Goal: Task Accomplishment & Management: Manage account settings

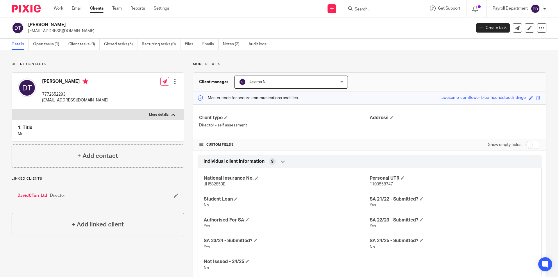
click at [365, 12] on input "Search" at bounding box center [380, 9] width 52 height 5
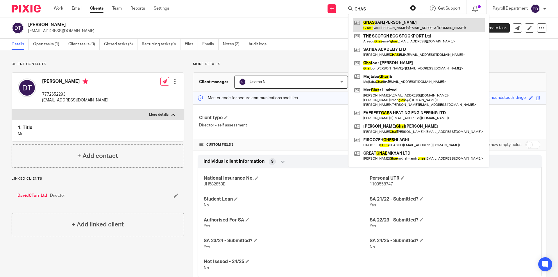
type input "GHAS"
click at [382, 23] on link at bounding box center [419, 24] width 132 height 13
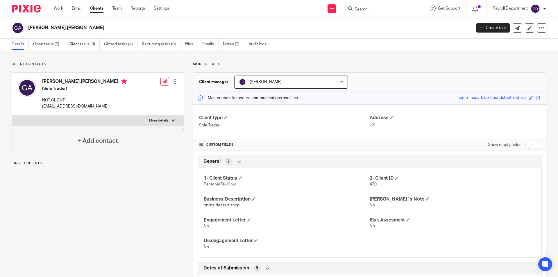
click at [529, 142] on input "checkbox" at bounding box center [532, 145] width 15 height 8
checkbox input "true"
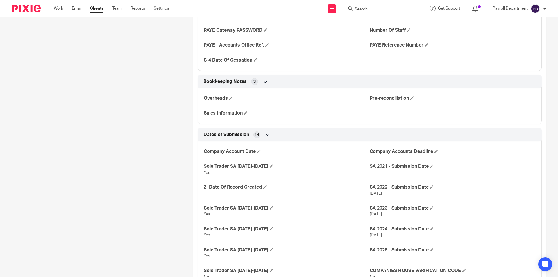
scroll to position [697, 0]
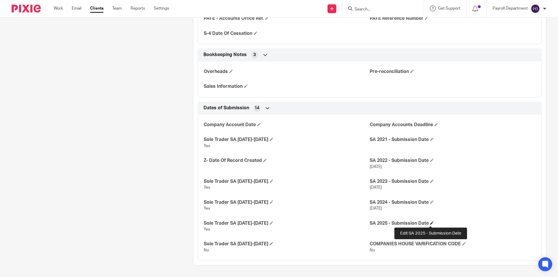
click at [430, 223] on span at bounding box center [431, 222] width 3 height 3
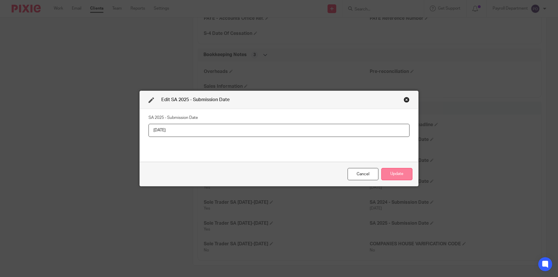
type input "17/09/2025"
click at [403, 176] on button "Update" at bounding box center [396, 174] width 31 height 12
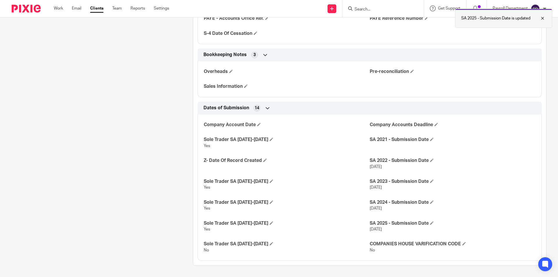
click at [544, 18] on div at bounding box center [538, 18] width 16 height 7
